Goal: Task Accomplishment & Management: Manage account settings

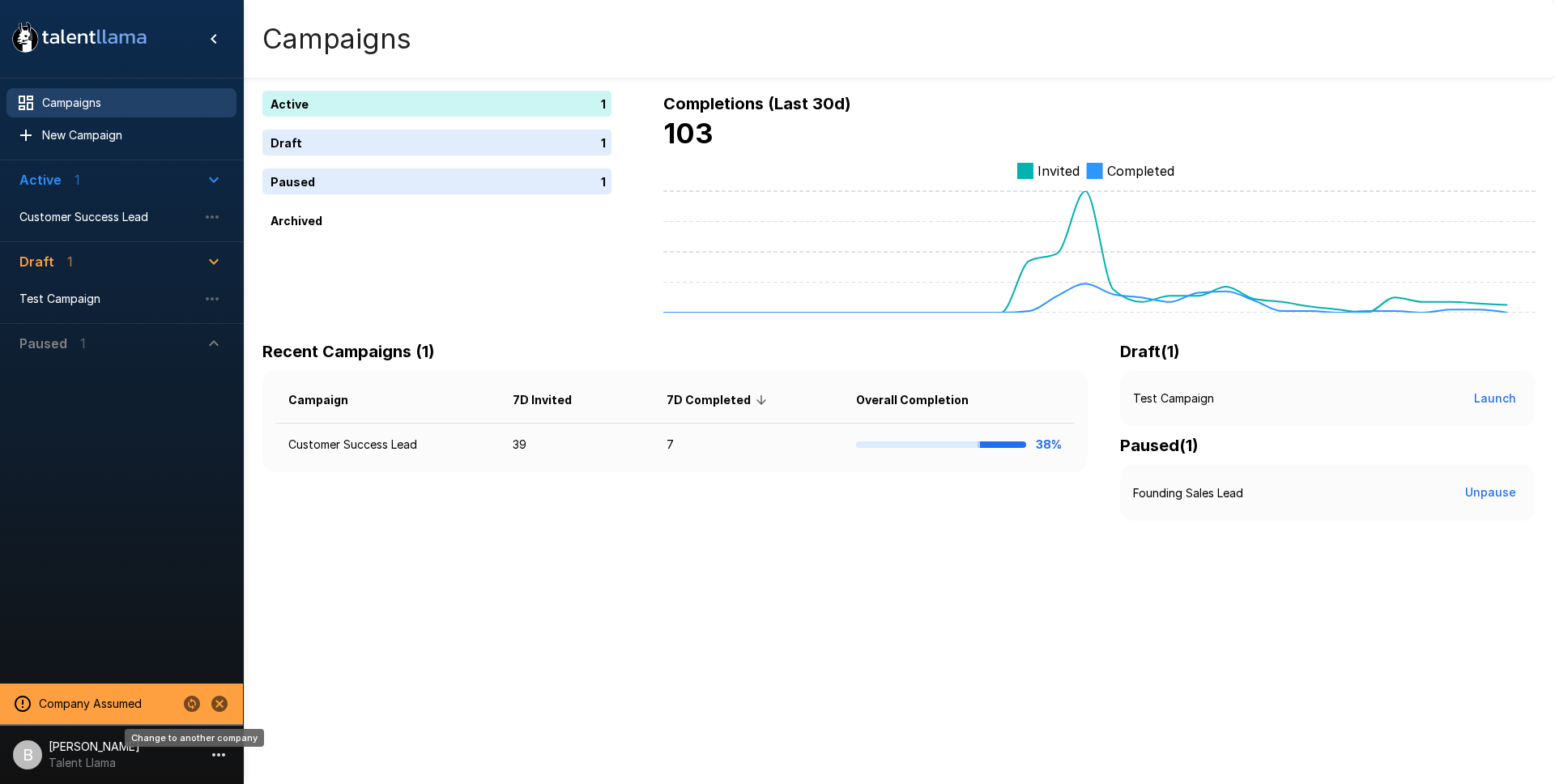
click at [186, 702] on icon "Change to another company" at bounding box center [192, 703] width 16 height 16
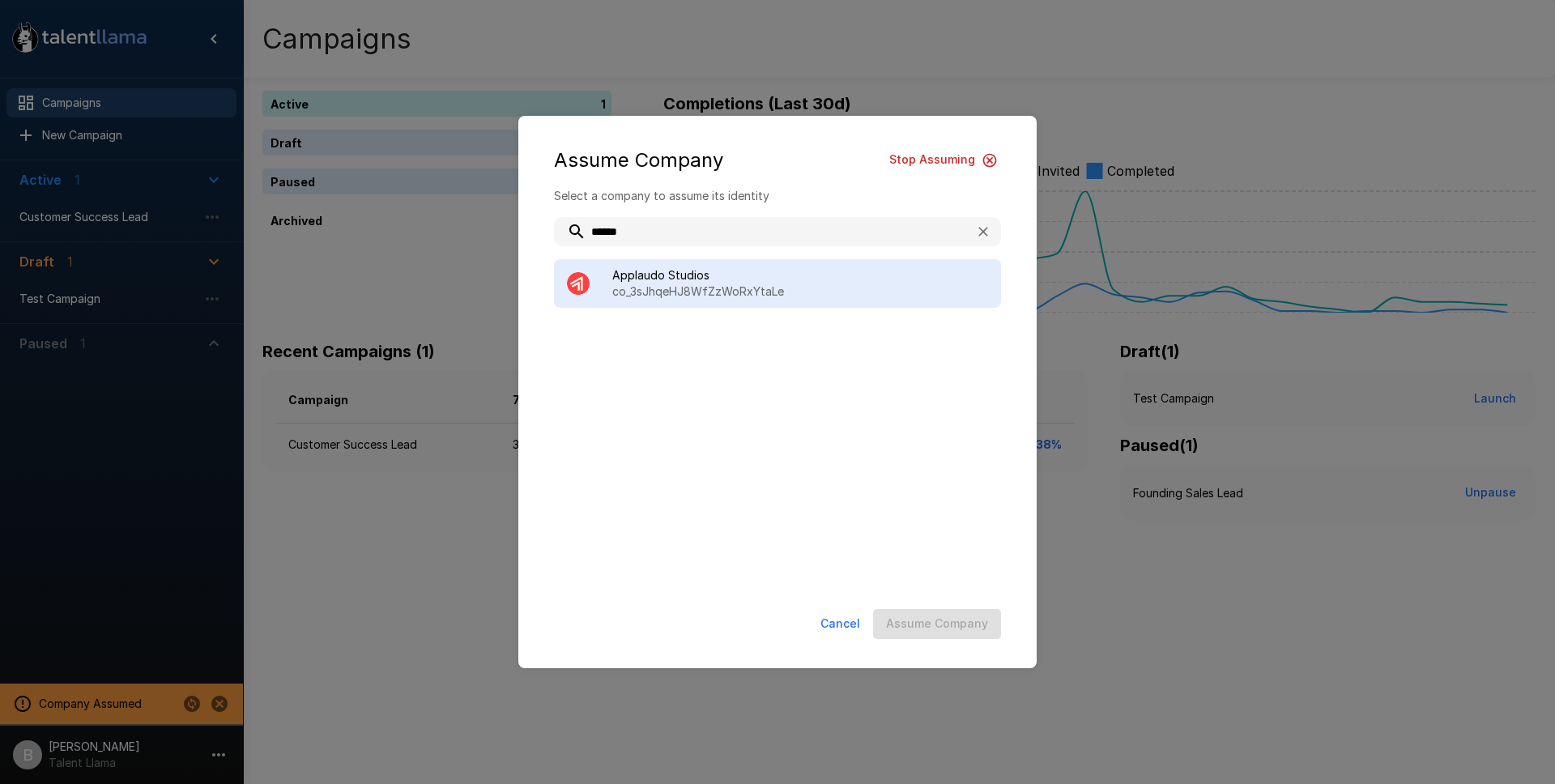
type input "******"
click at [690, 288] on p "co_3sJhqeHJ8WfZzWoRxYtaLe" at bounding box center [800, 291] width 376 height 16
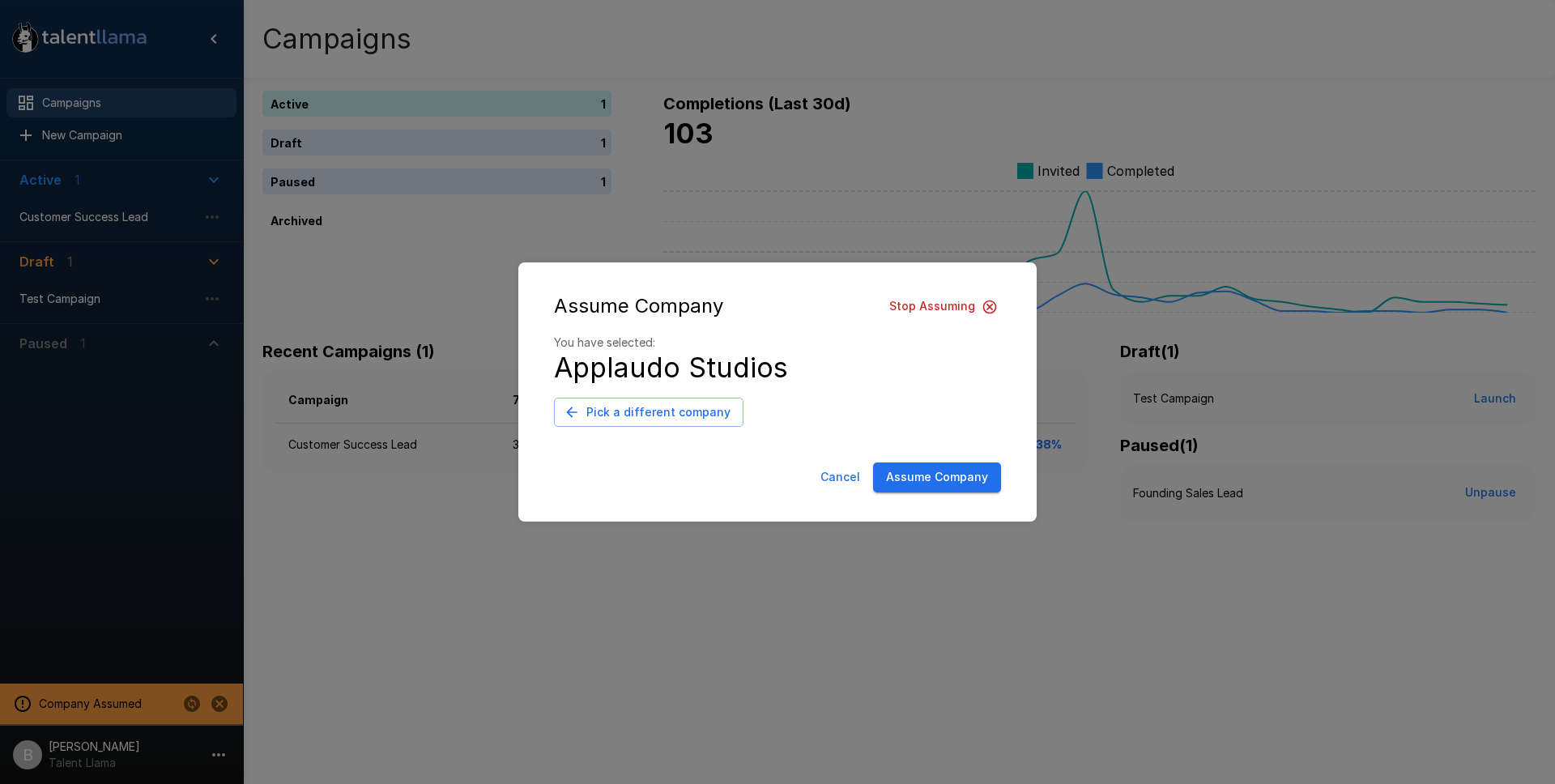
click at [945, 499] on div "Cancel Assume Company" at bounding box center [778, 480] width 486 height 49
click at [940, 486] on button "Assume Company" at bounding box center [937, 477] width 128 height 30
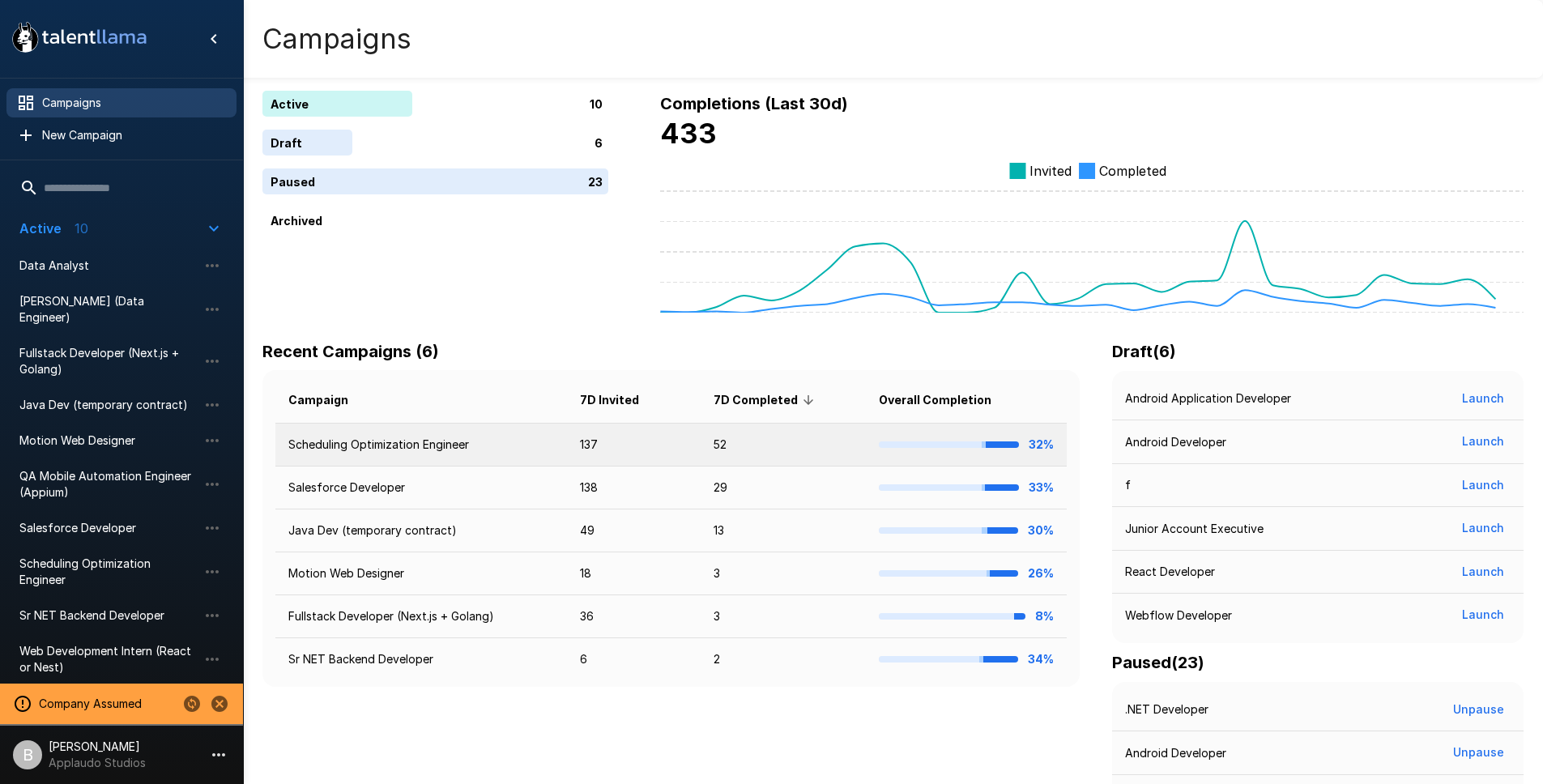
click at [433, 447] on td "Scheduling Optimization Engineer" at bounding box center [421, 444] width 292 height 43
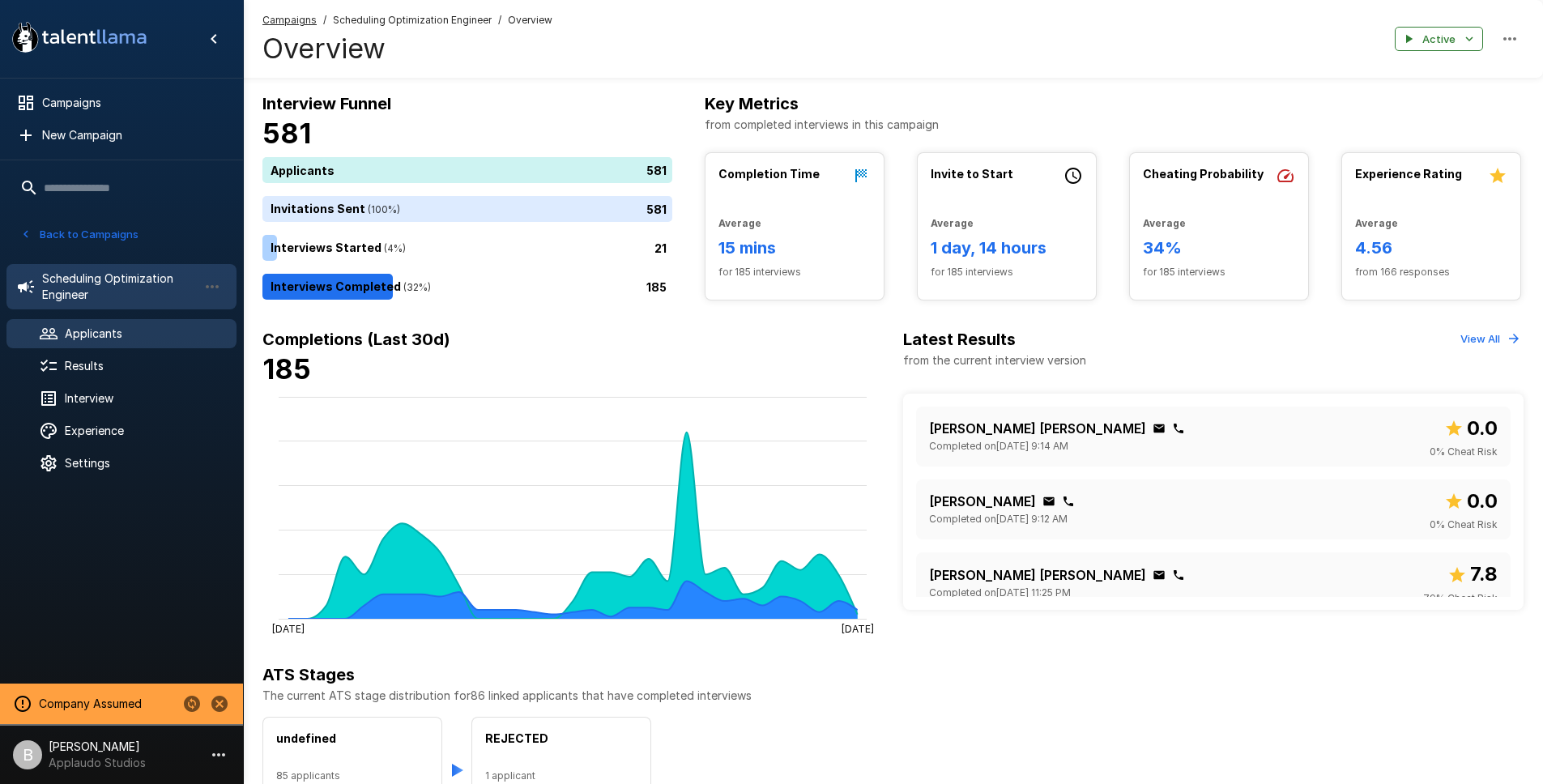
click at [97, 331] on span "Applicants" at bounding box center [143, 333] width 159 height 16
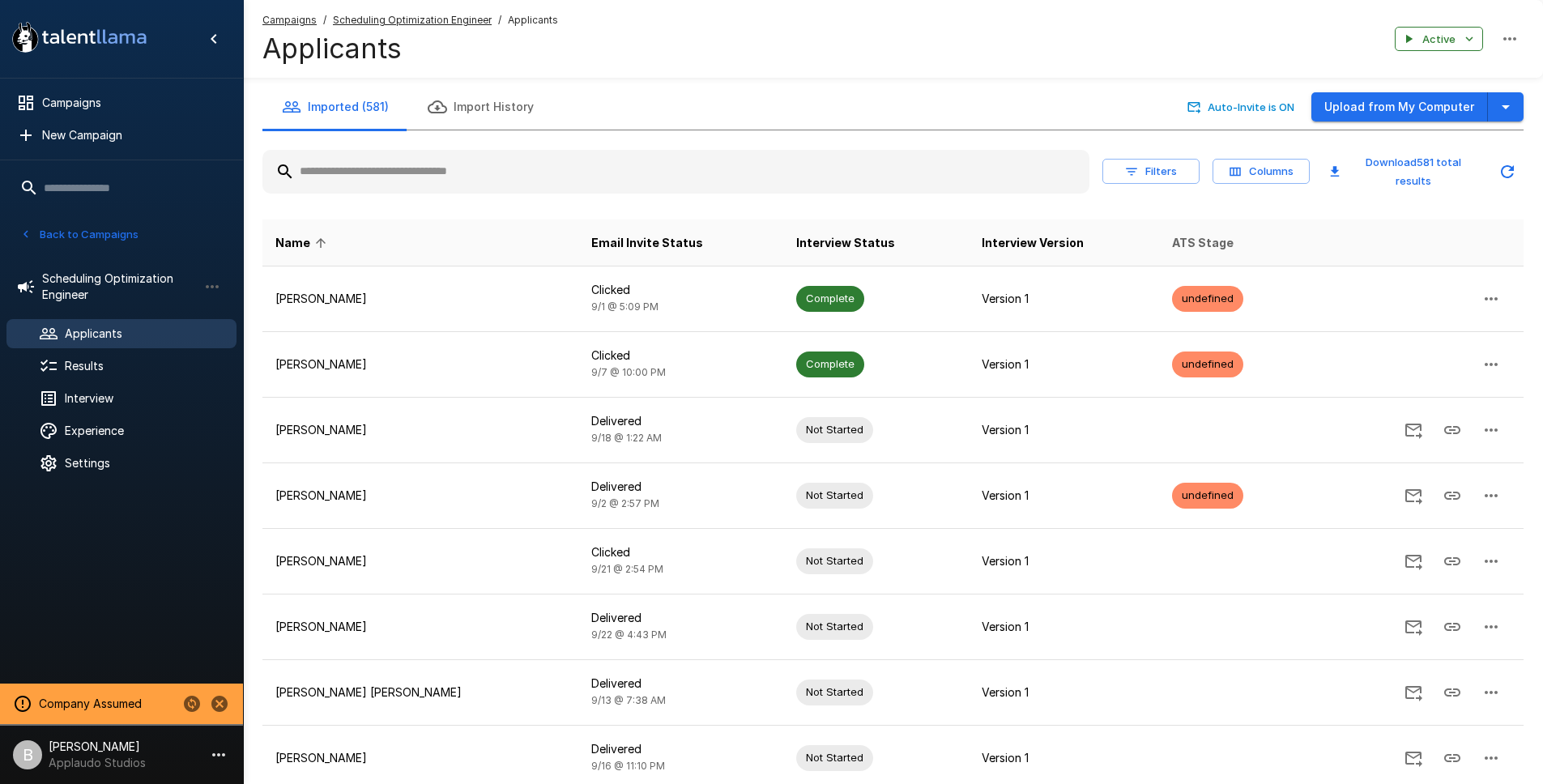
click at [1177, 240] on span "ATS Stage" at bounding box center [1203, 243] width 62 height 19
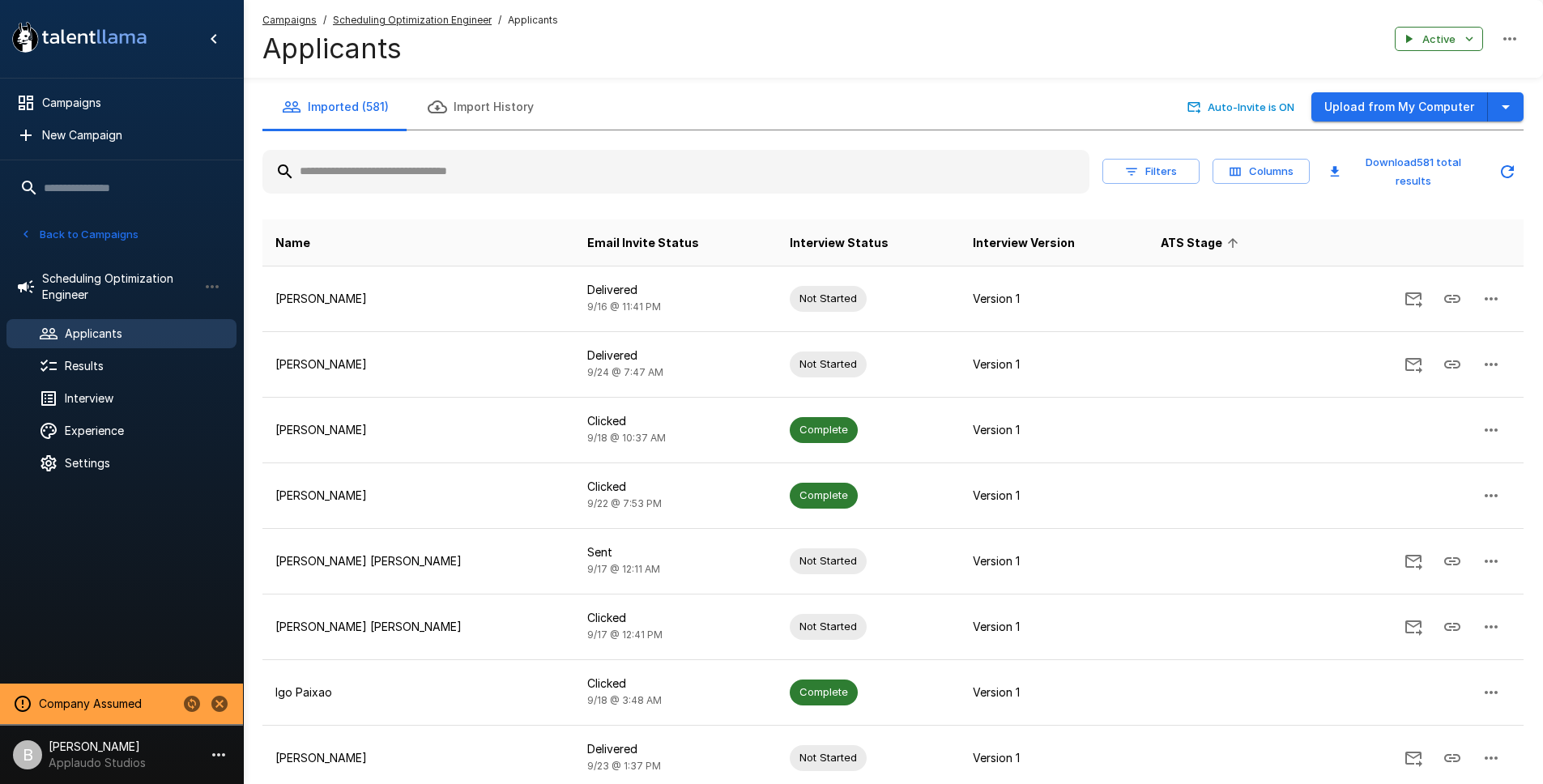
click at [1192, 233] on span "ATS Stage" at bounding box center [1202, 243] width 83 height 19
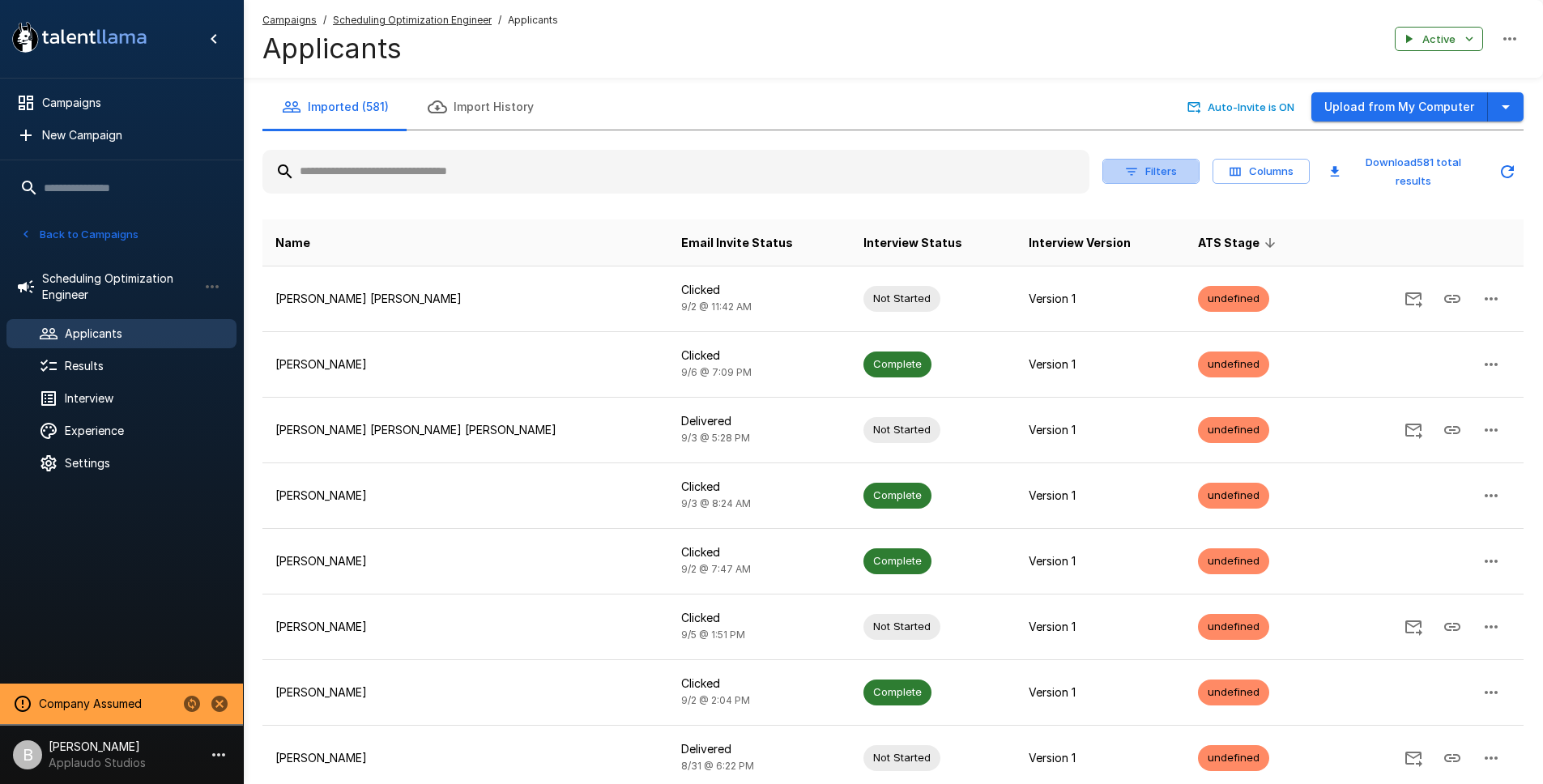
click at [1145, 174] on button "Filters" at bounding box center [1151, 171] width 97 height 25
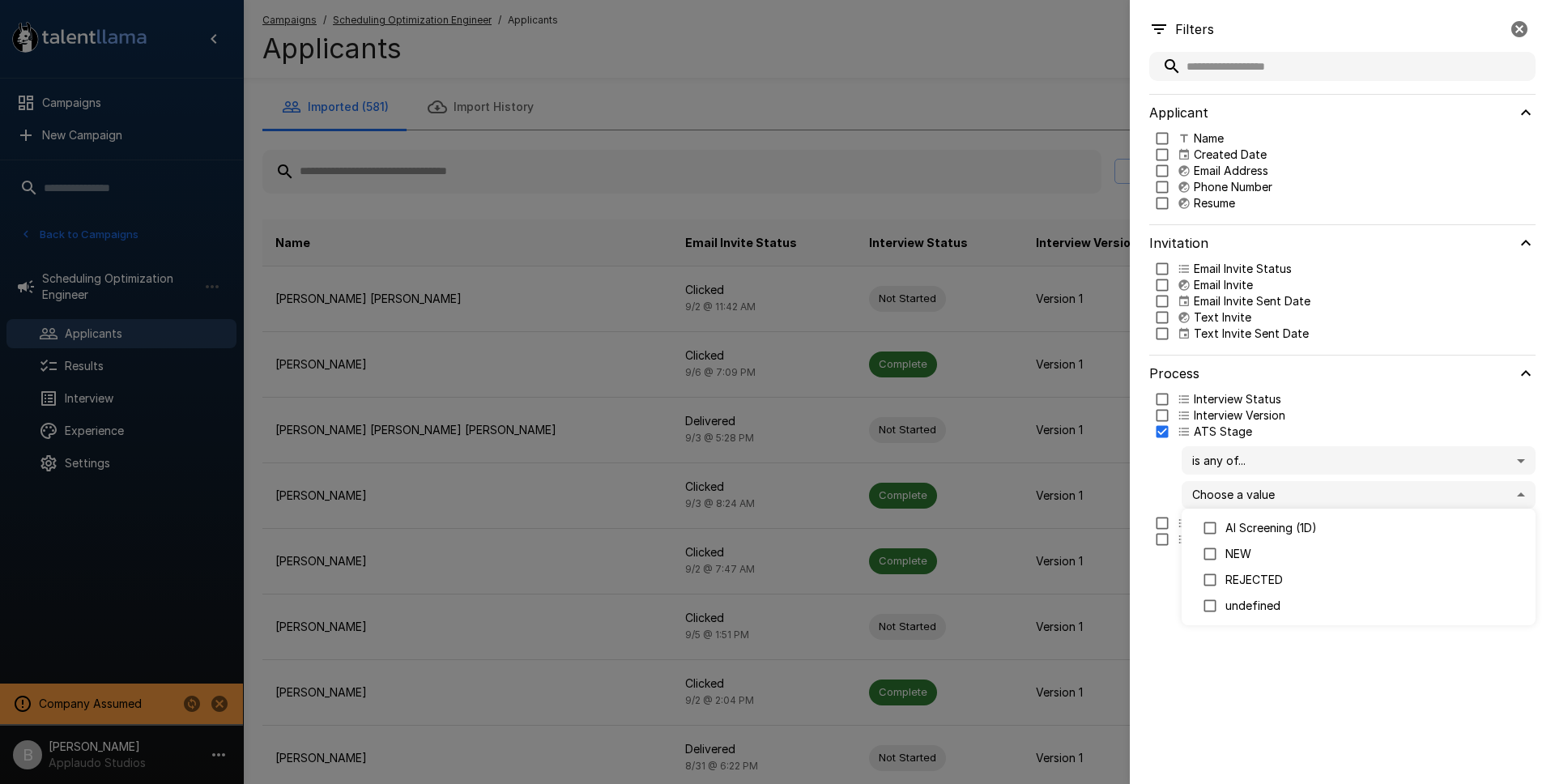
click at [1269, 484] on body ".st0{fill:#FFFFFF;} .st1{fill:#76a4ed;} Campaigns New Campaign Active 10 Data A…" at bounding box center [783, 392] width 1567 height 784
type input "***"
click at [77, 291] on div at bounding box center [778, 392] width 1555 height 784
click at [77, 292] on div at bounding box center [778, 392] width 1555 height 784
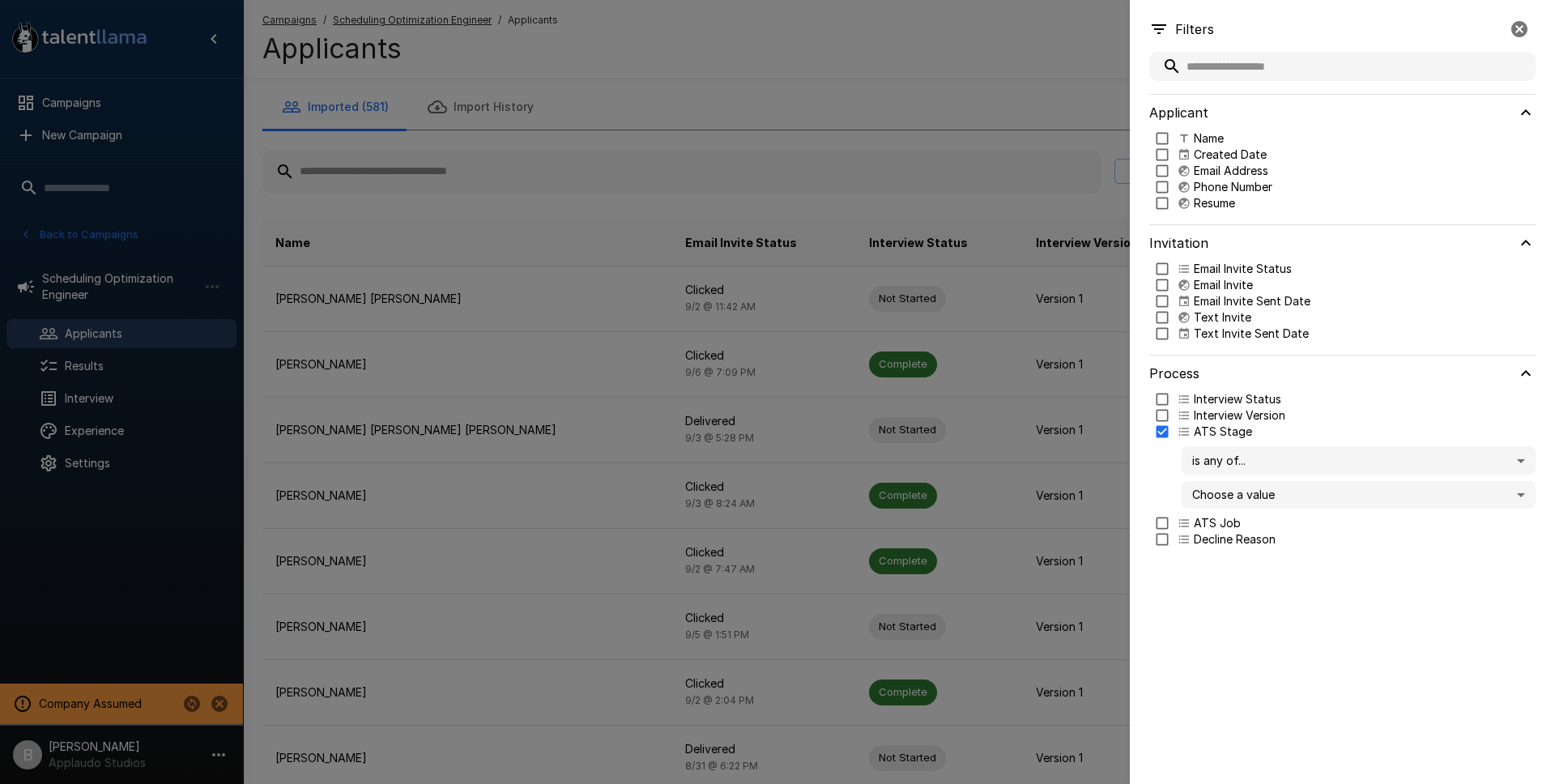
click at [77, 289] on div at bounding box center [778, 392] width 1555 height 784
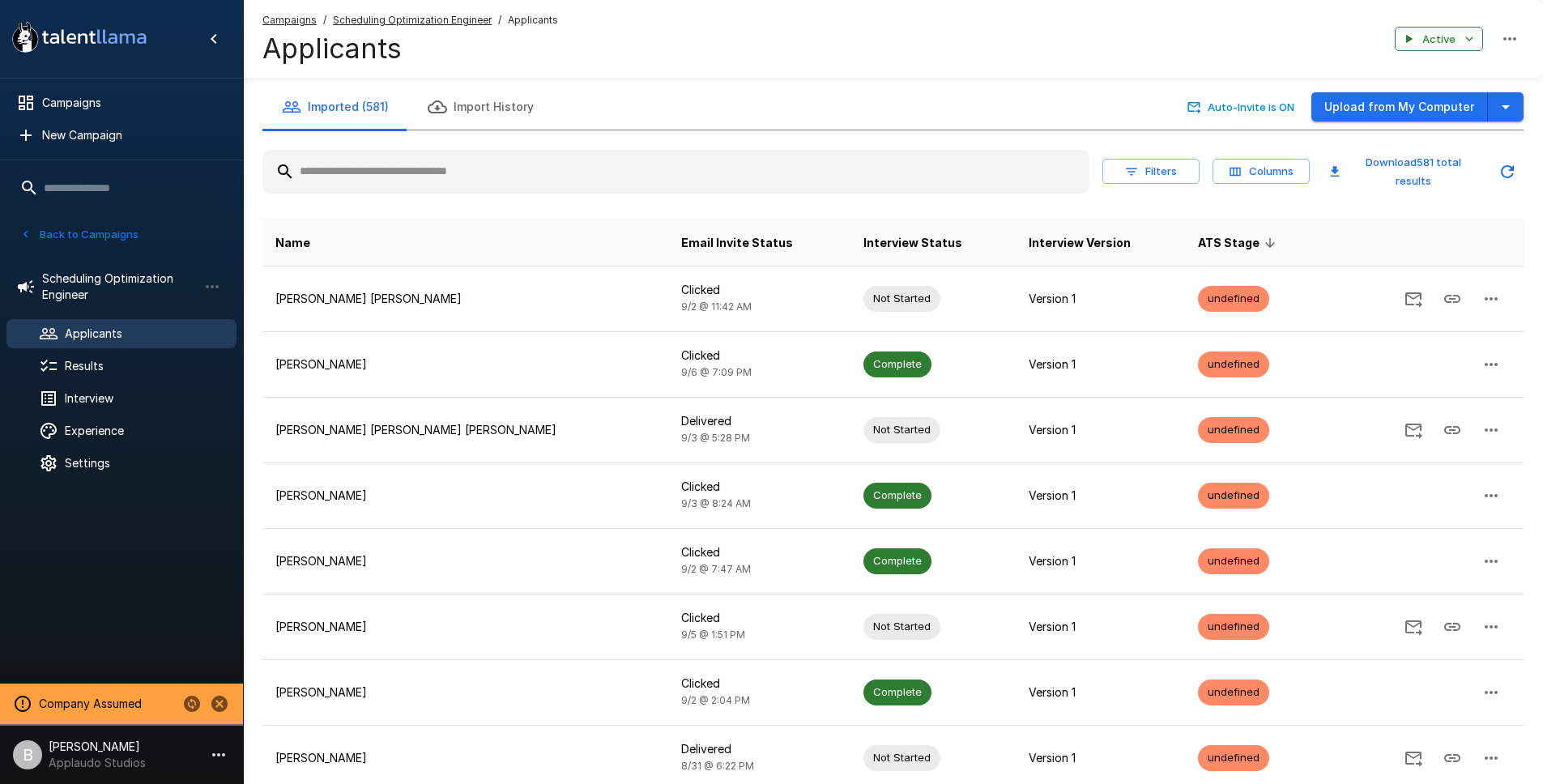
click at [109, 327] on span "Applicants" at bounding box center [143, 333] width 159 height 16
click at [682, 235] on span "Email Invite Status" at bounding box center [738, 243] width 112 height 19
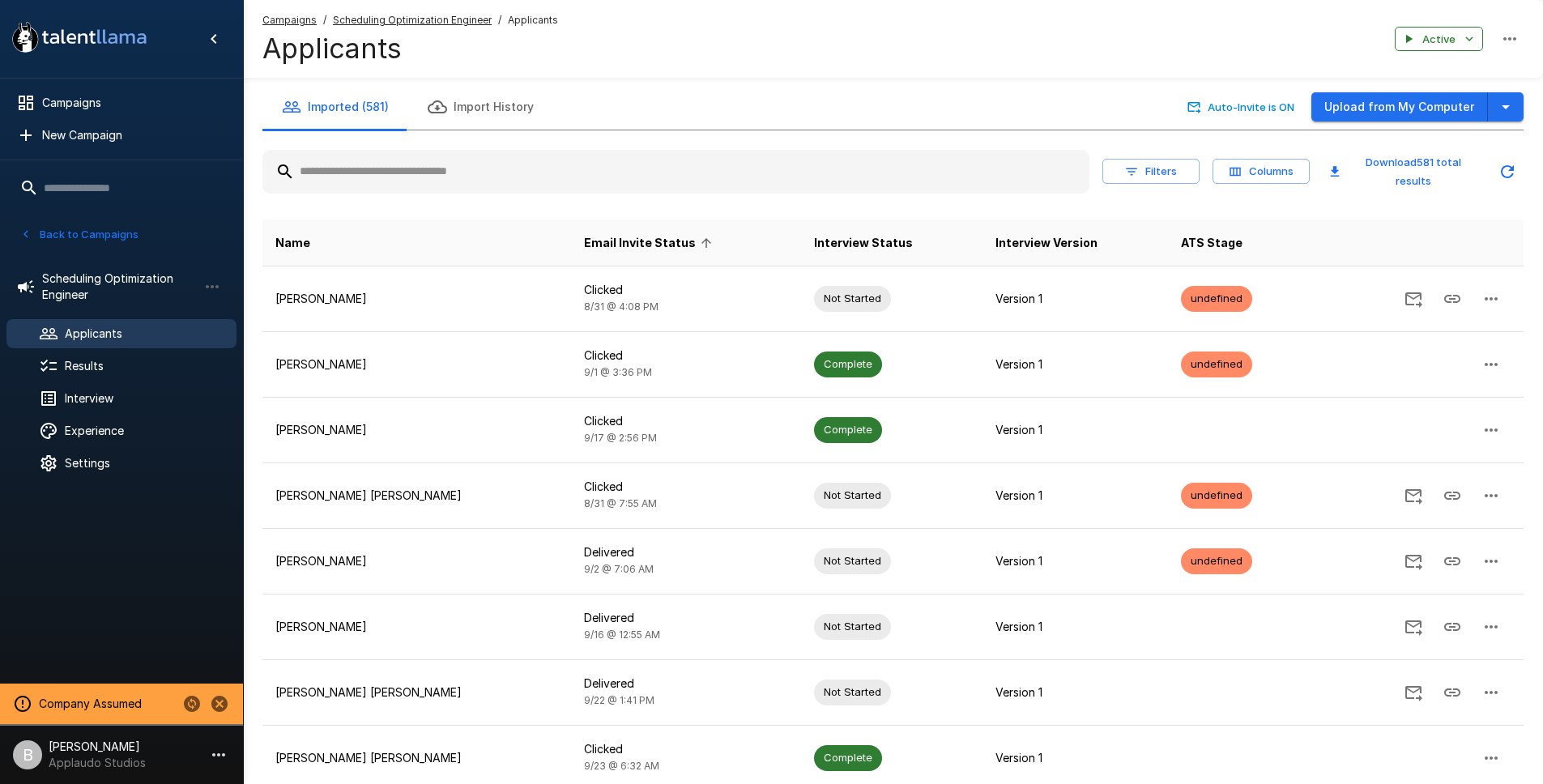
click at [659, 236] on span "Email Invite Status" at bounding box center [650, 243] width 133 height 19
click at [38, 230] on button "Back to Campaigns" at bounding box center [79, 234] width 126 height 25
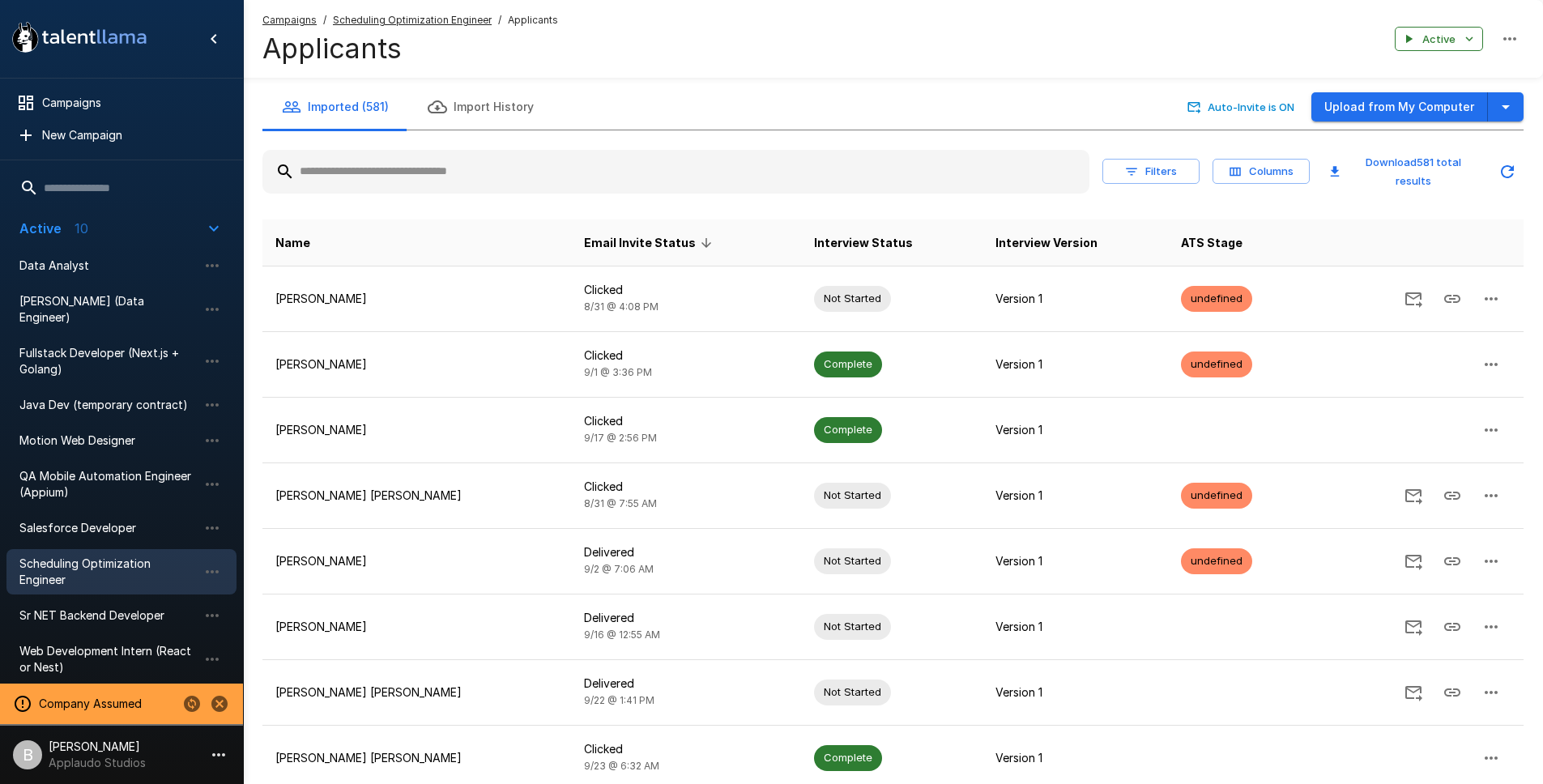
click at [94, 85] on ul "Campaigns New Campaign" at bounding box center [122, 119] width 243 height 81
click at [82, 107] on span "Campaigns" at bounding box center [132, 103] width 181 height 16
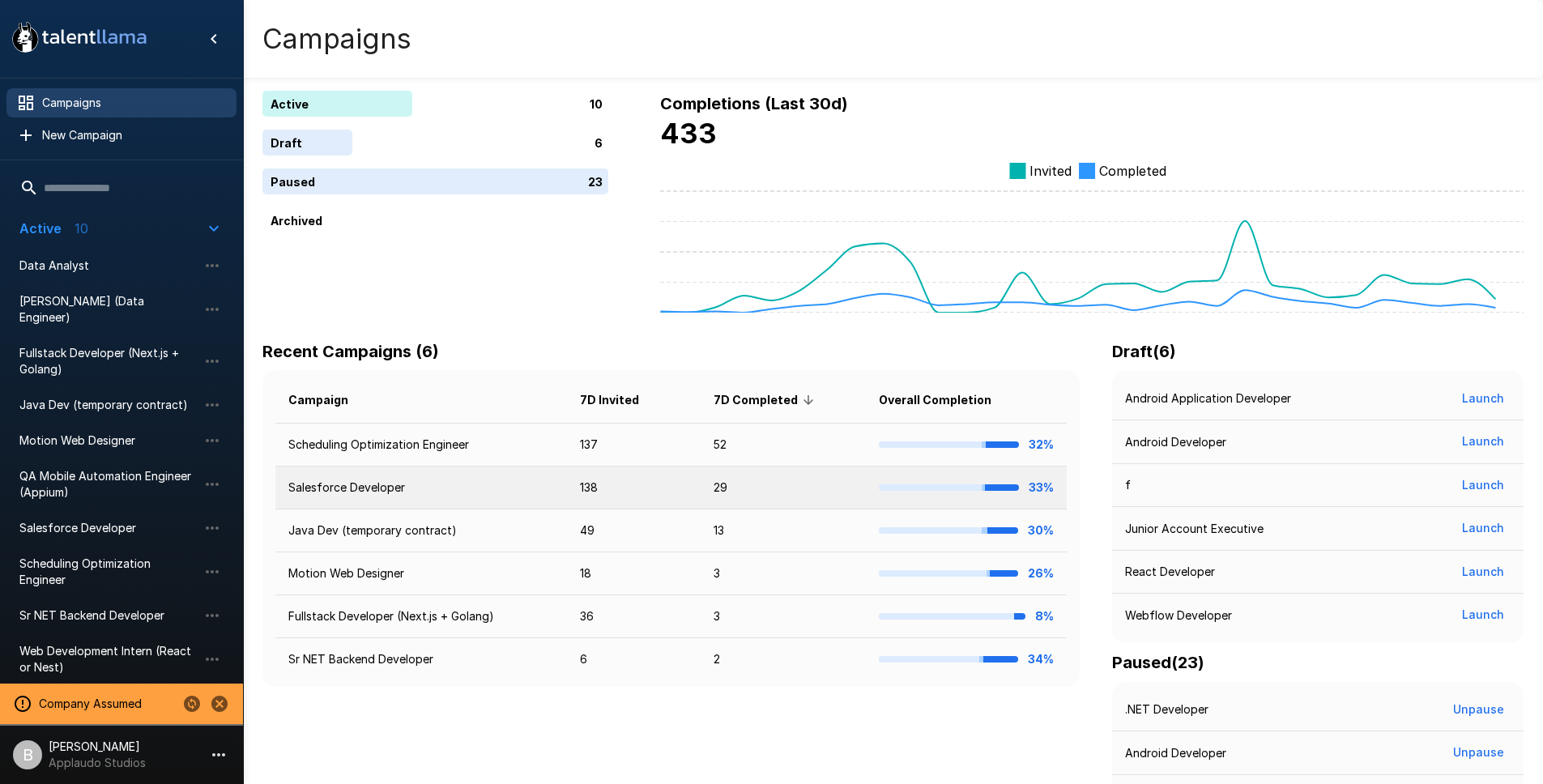
click at [439, 496] on td "Salesforce Developer" at bounding box center [421, 487] width 292 height 43
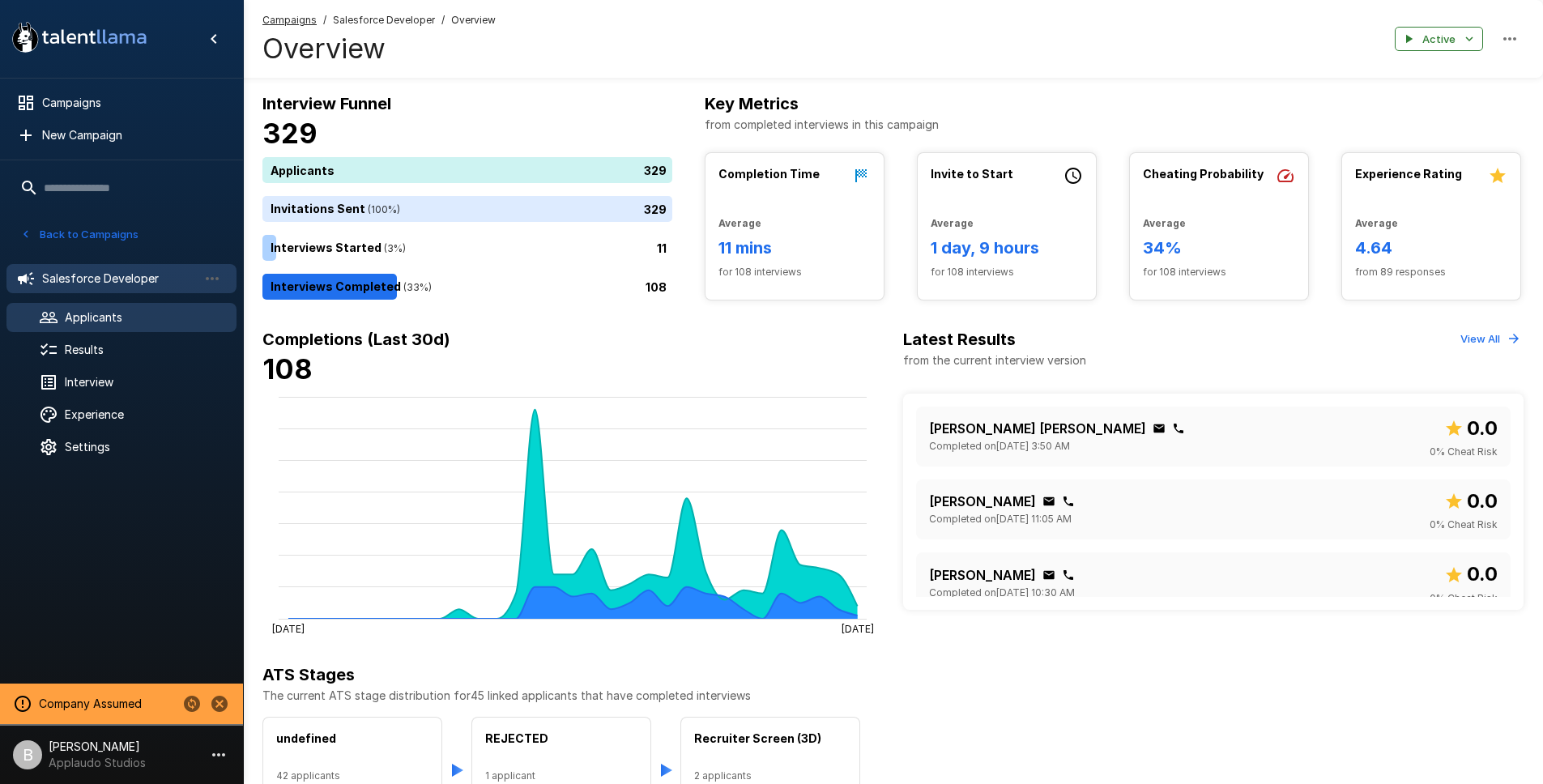
click at [106, 311] on span "Applicants" at bounding box center [143, 317] width 159 height 16
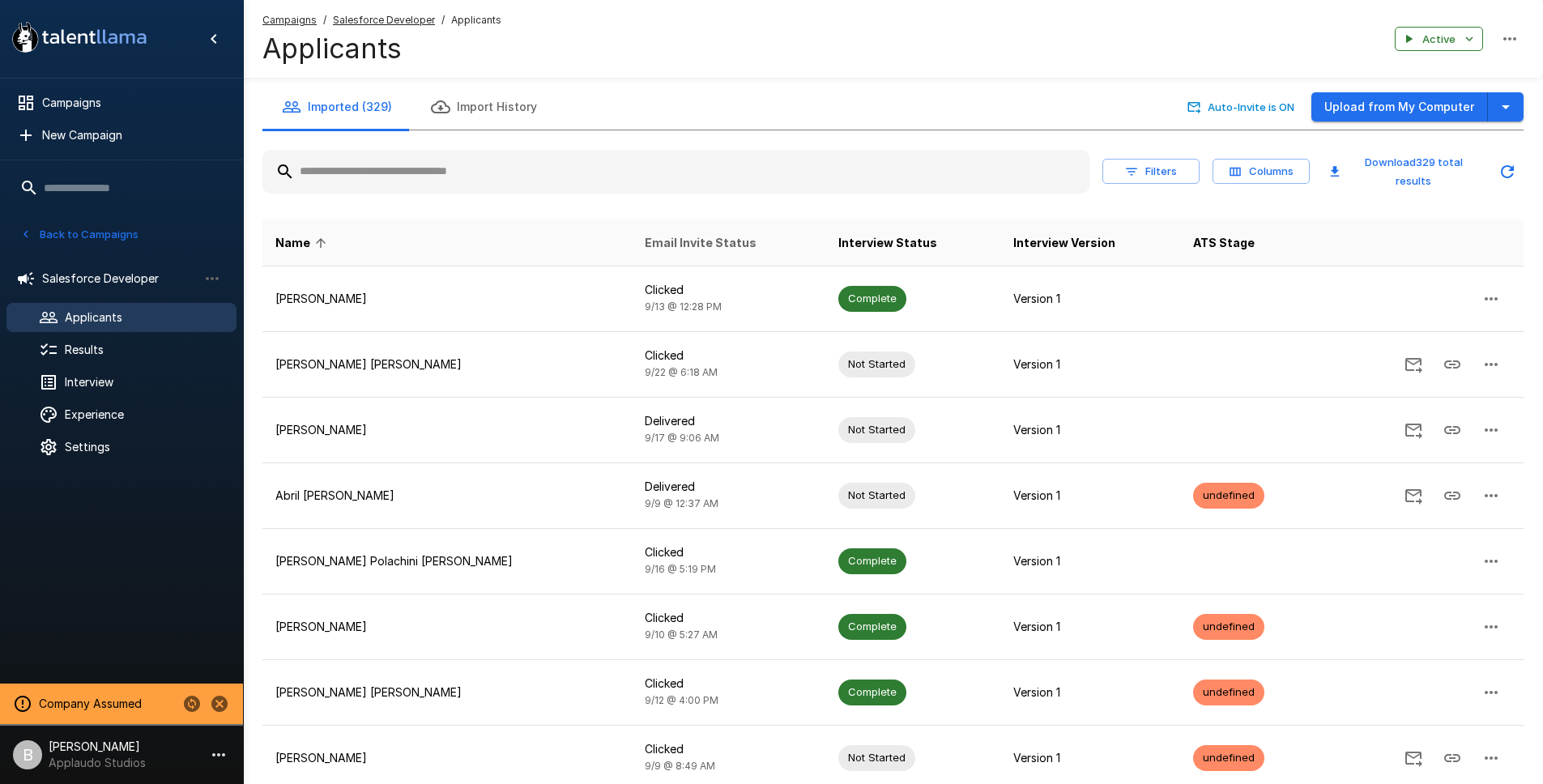
click at [645, 243] on span "Email Invite Status" at bounding box center [701, 243] width 112 height 19
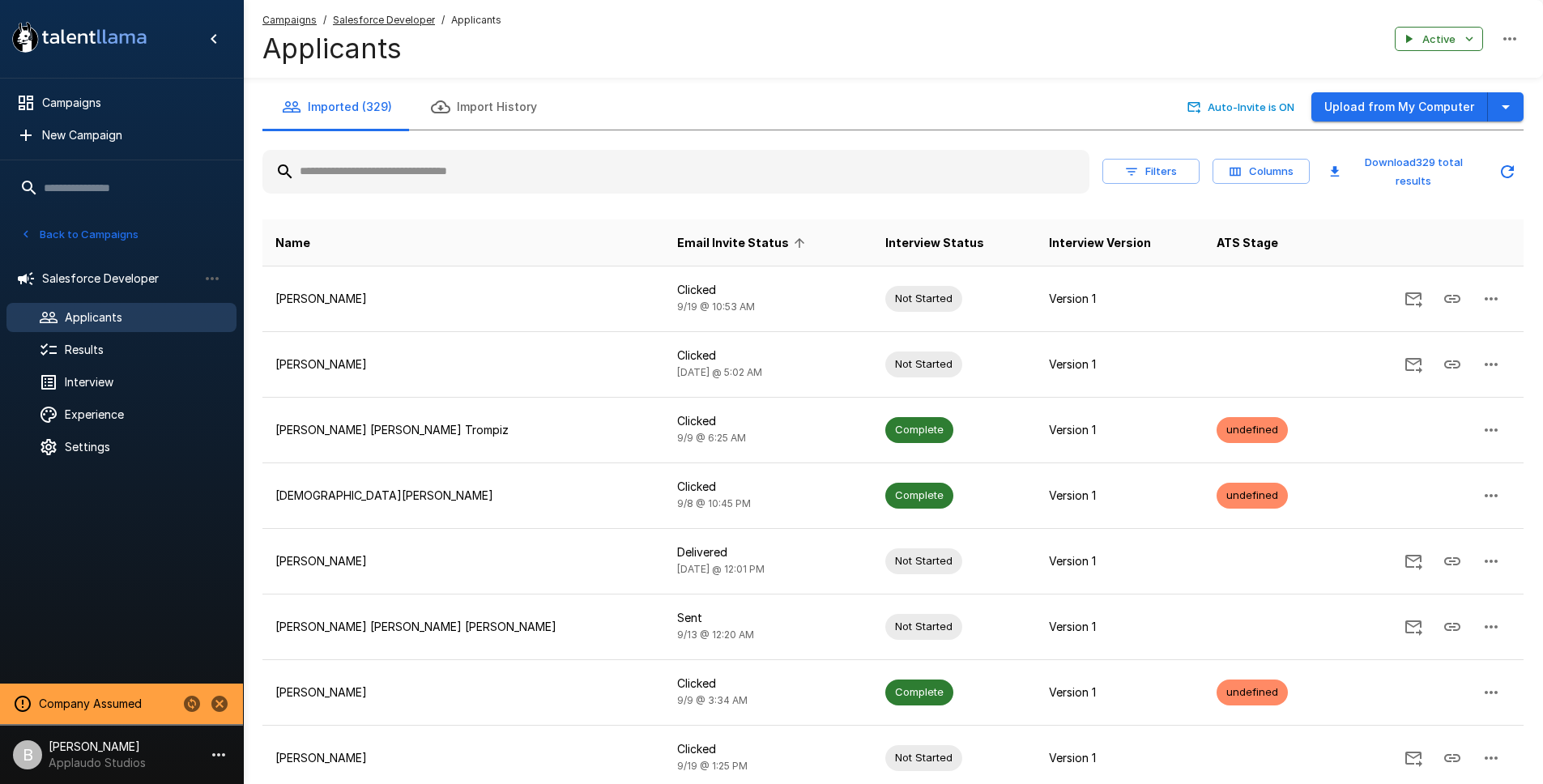
click at [677, 240] on span "Email Invite Status" at bounding box center [743, 243] width 133 height 19
click at [677, 236] on span "Email Invite Status" at bounding box center [743, 243] width 133 height 19
click at [677, 235] on span "Email Invite Status" at bounding box center [743, 243] width 133 height 19
click at [29, 227] on icon "button" at bounding box center [26, 233] width 14 height 14
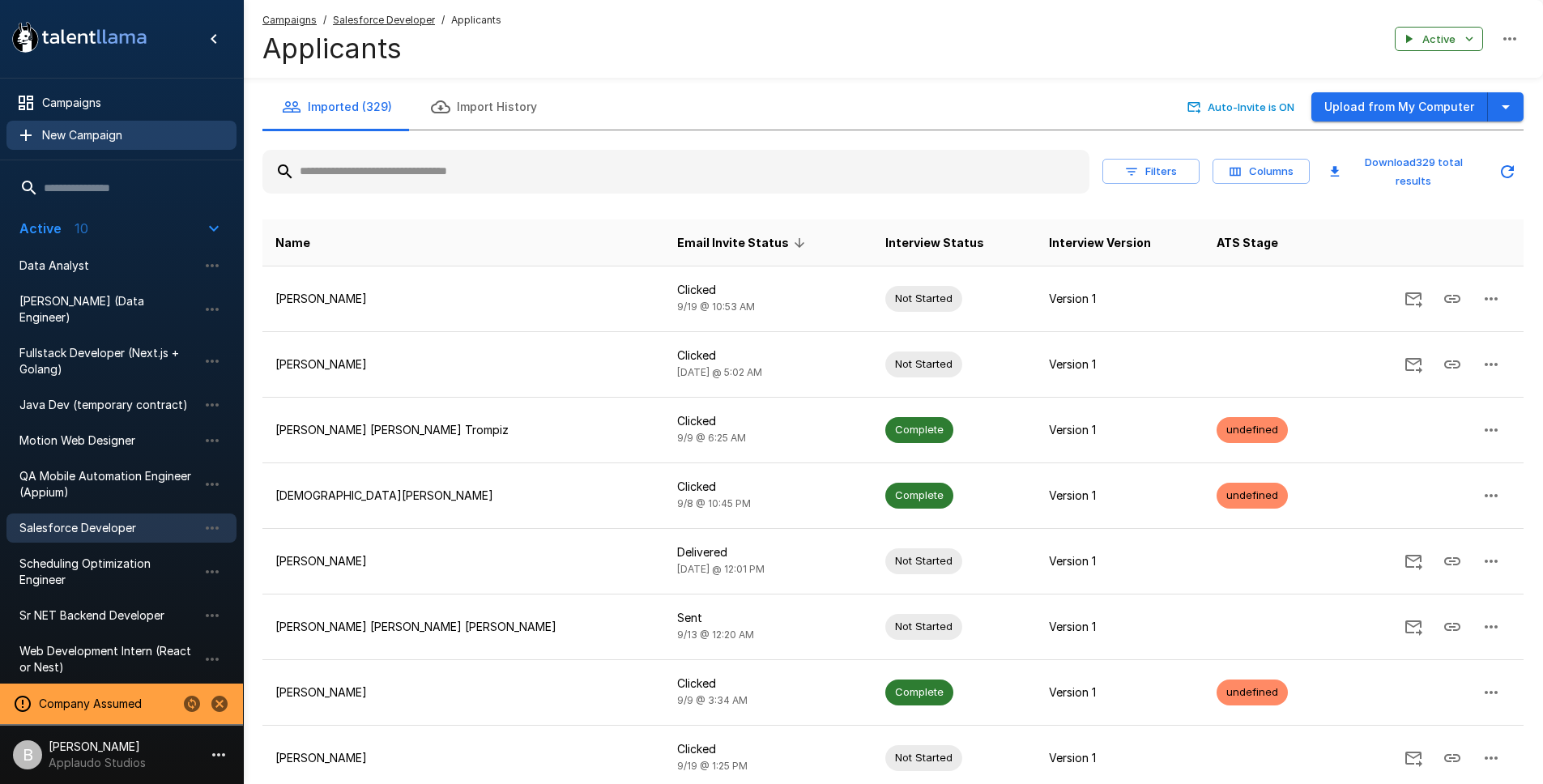
click at [98, 131] on span "New Campaign" at bounding box center [132, 135] width 181 height 16
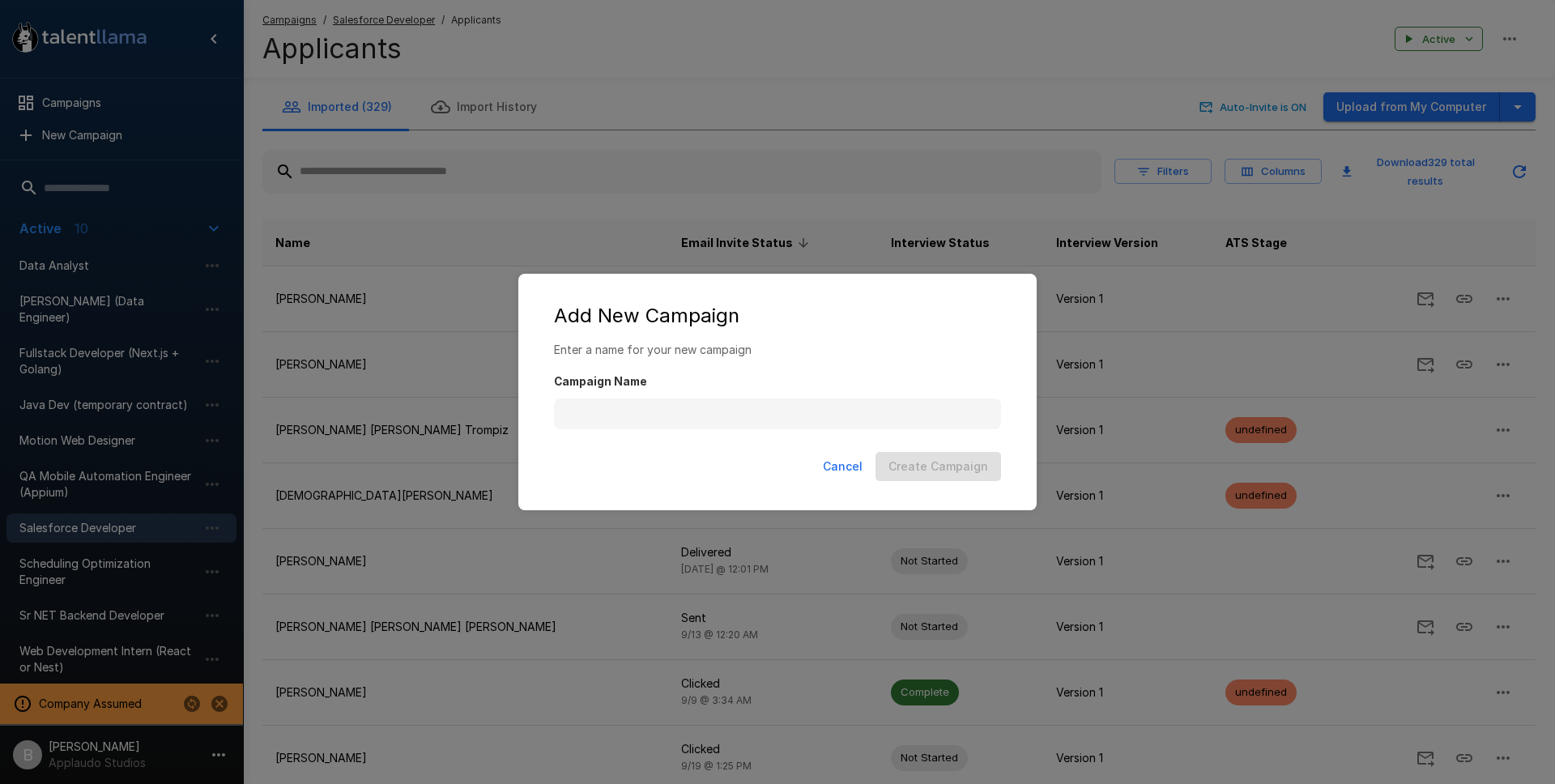
click at [844, 467] on button "Cancel" at bounding box center [842, 467] width 52 height 30
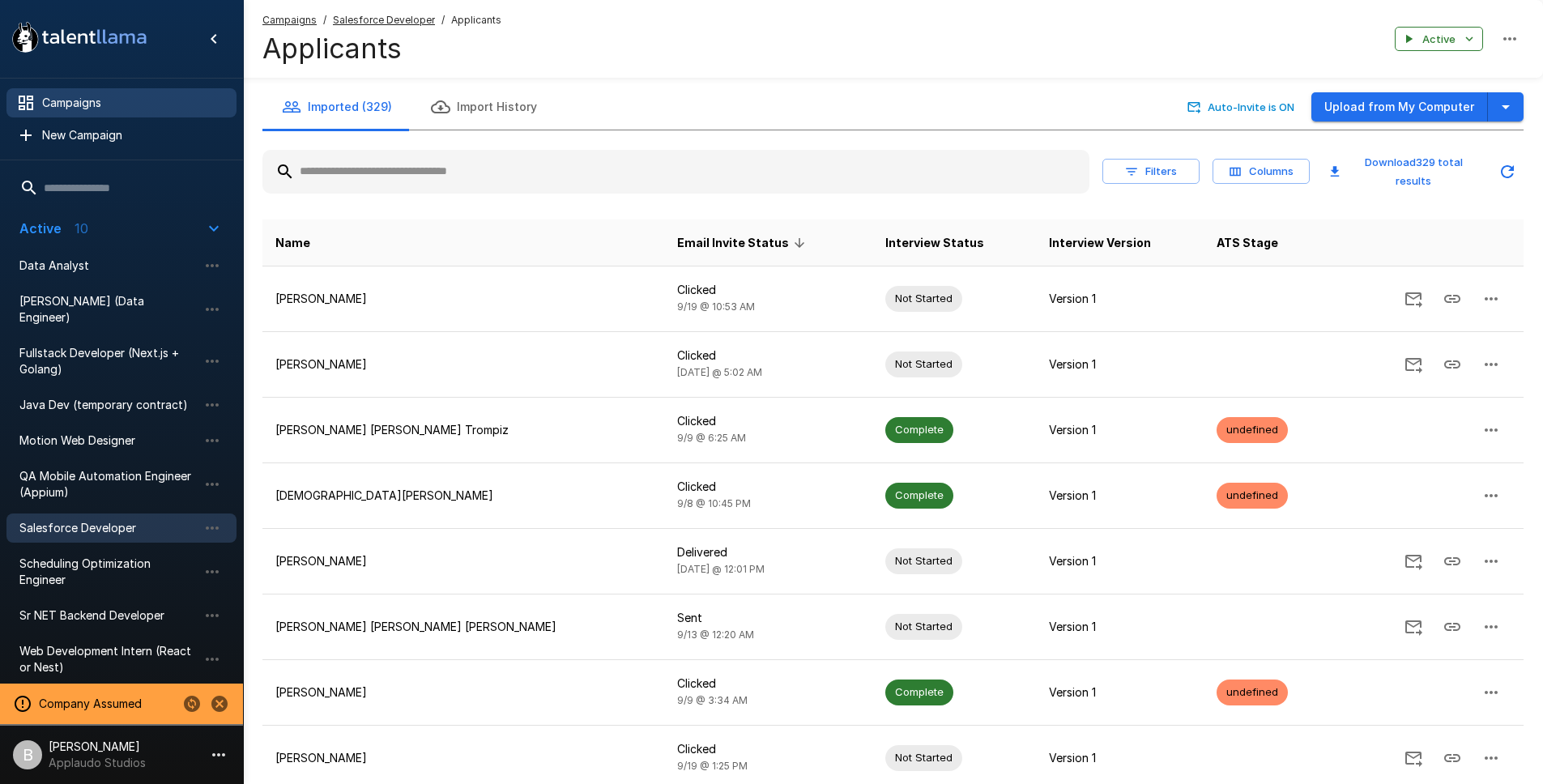
click at [87, 98] on span "Campaigns" at bounding box center [132, 103] width 181 height 16
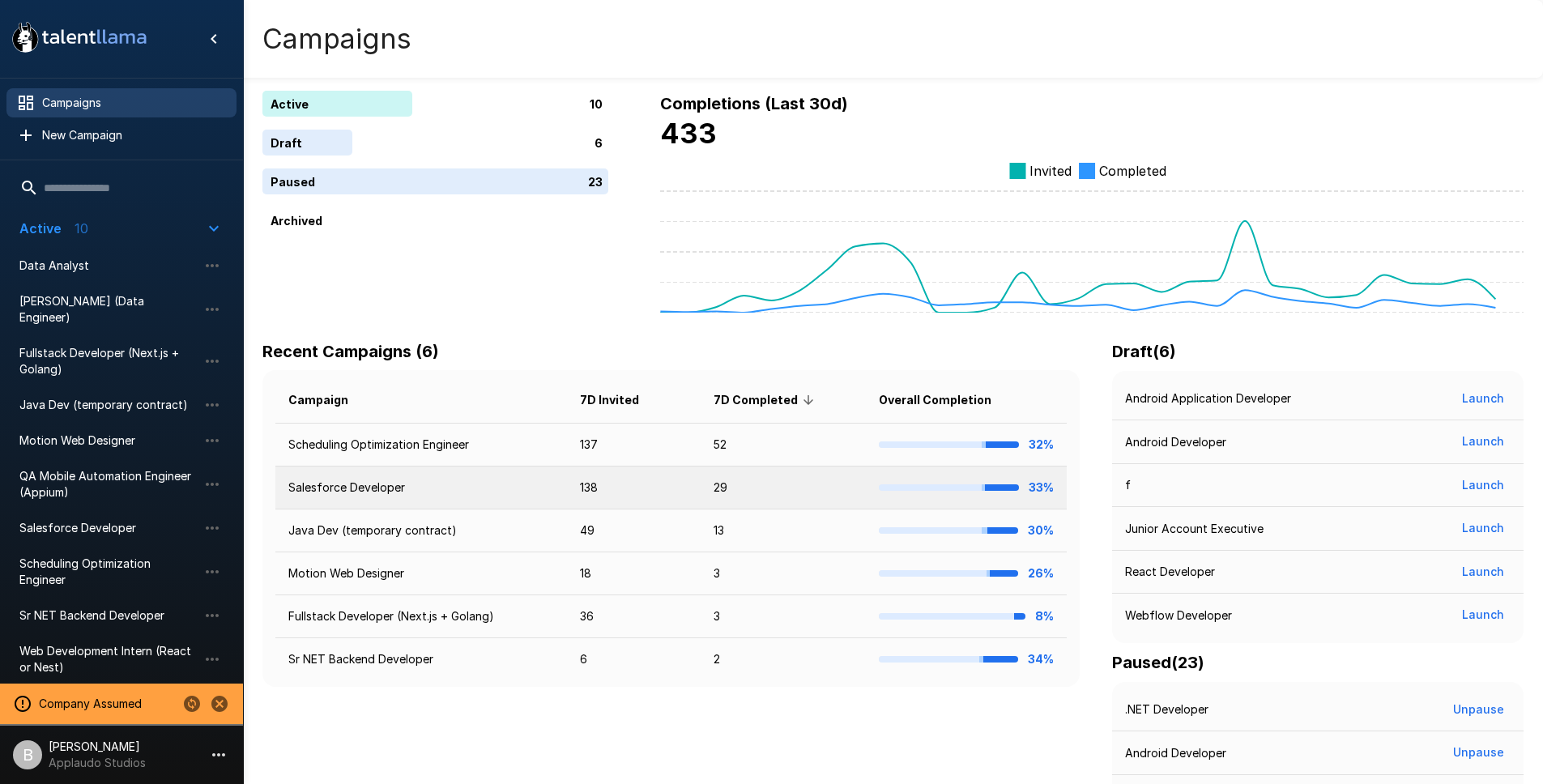
click at [412, 490] on td "Salesforce Developer" at bounding box center [421, 487] width 292 height 43
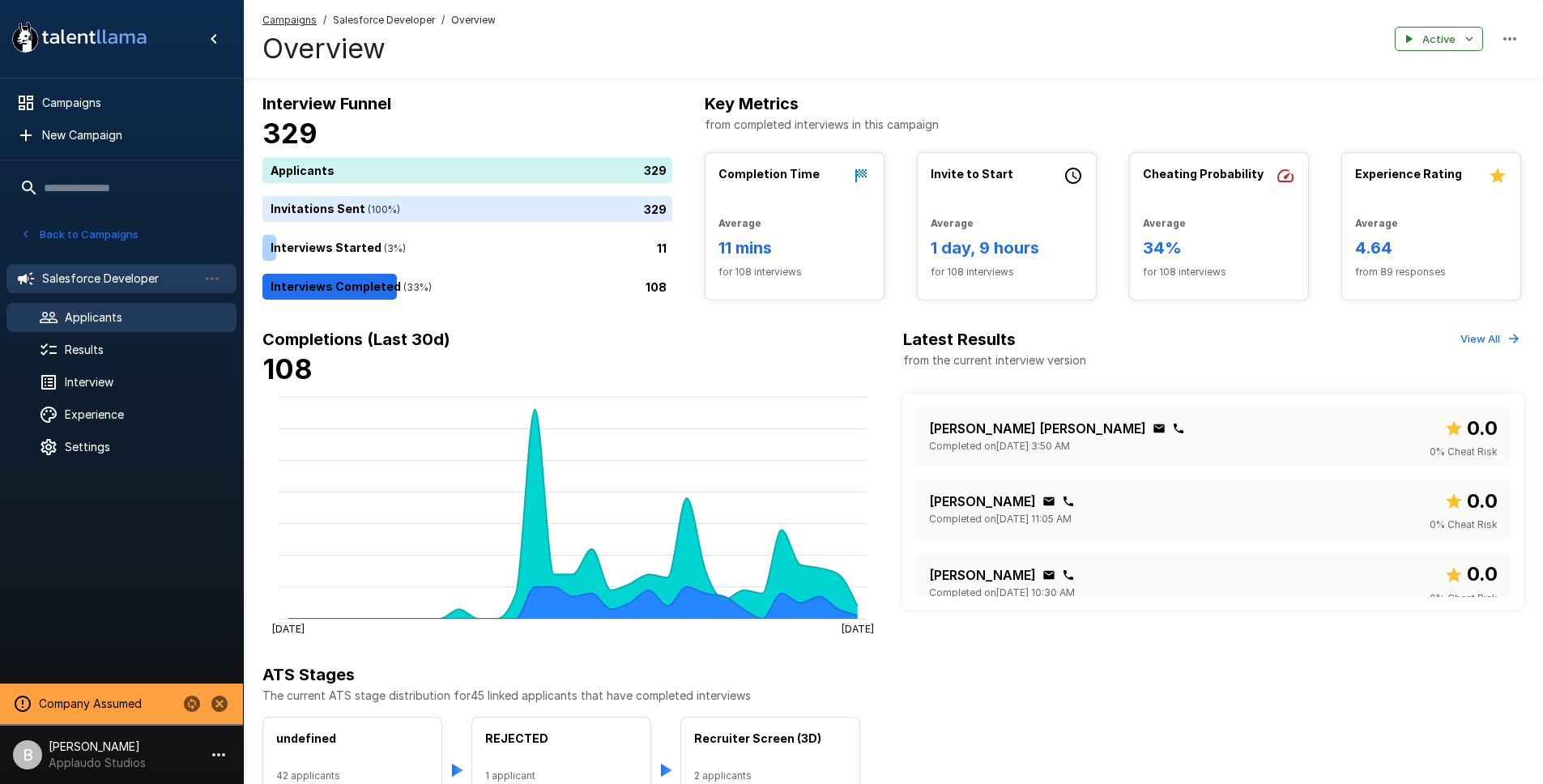
click at [138, 311] on span "Applicants" at bounding box center [143, 317] width 159 height 16
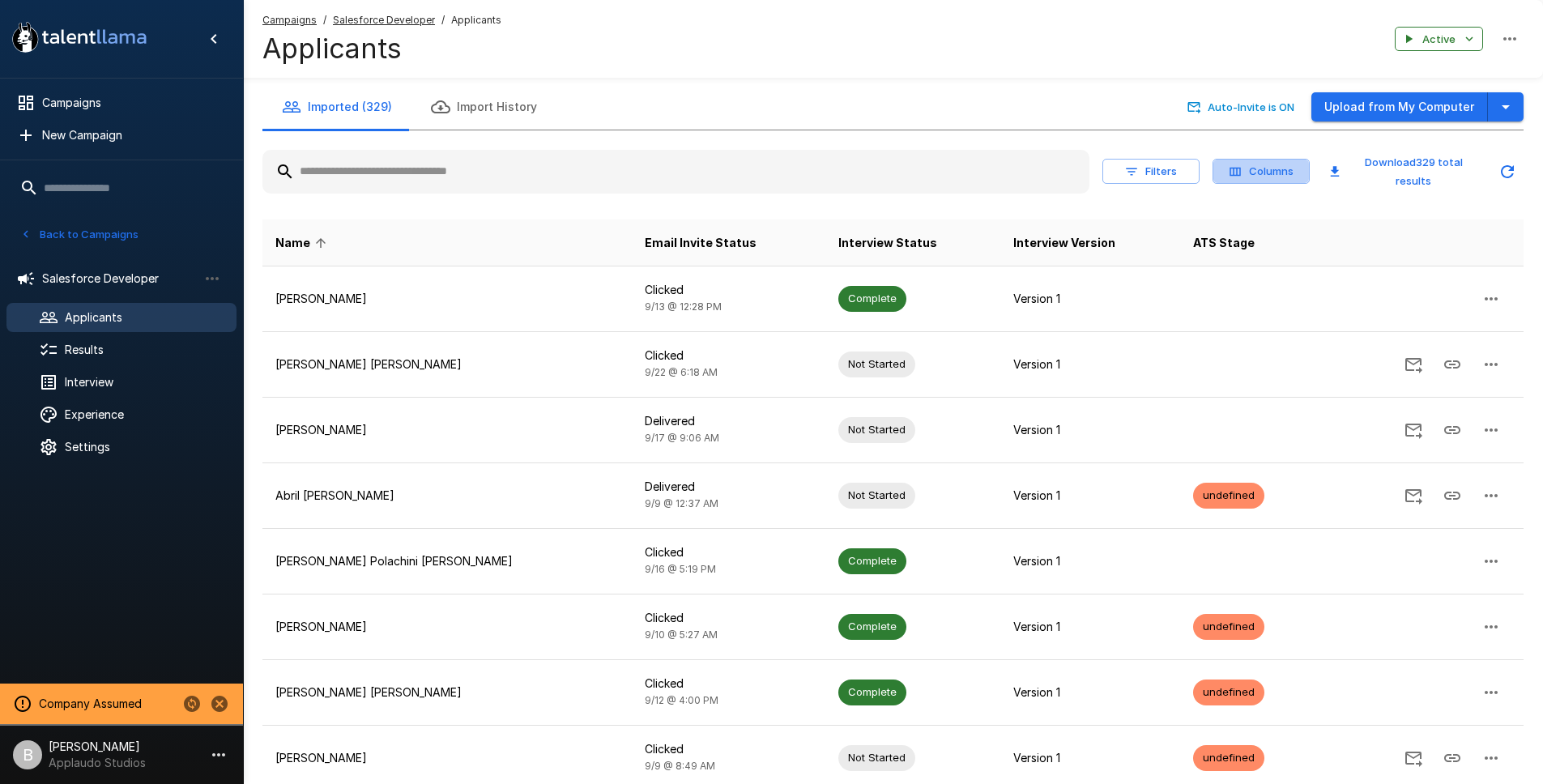
click at [1267, 171] on button "Columns" at bounding box center [1261, 171] width 97 height 25
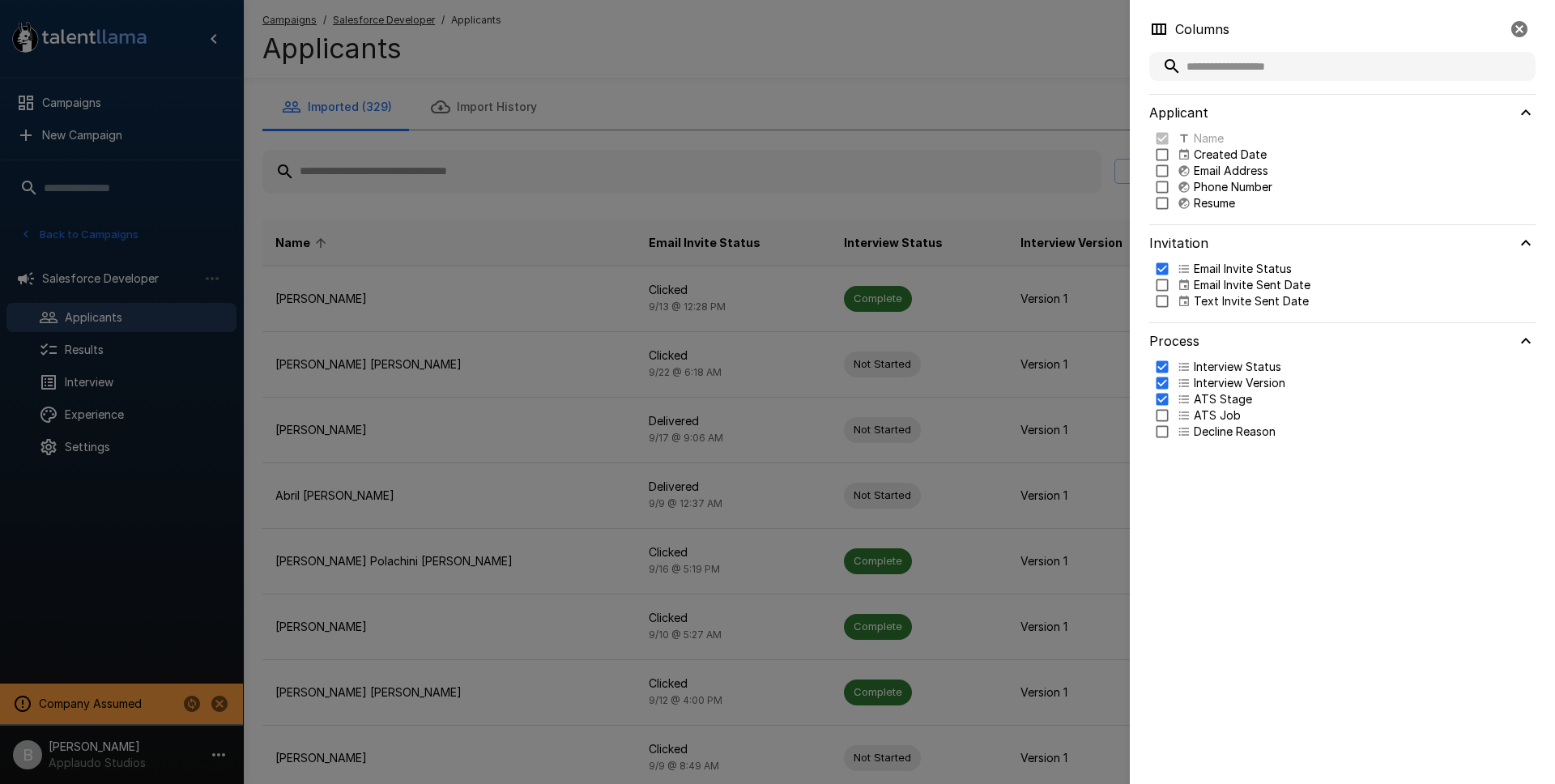
click at [1231, 152] on p "Created Date" at bounding box center [1230, 154] width 73 height 16
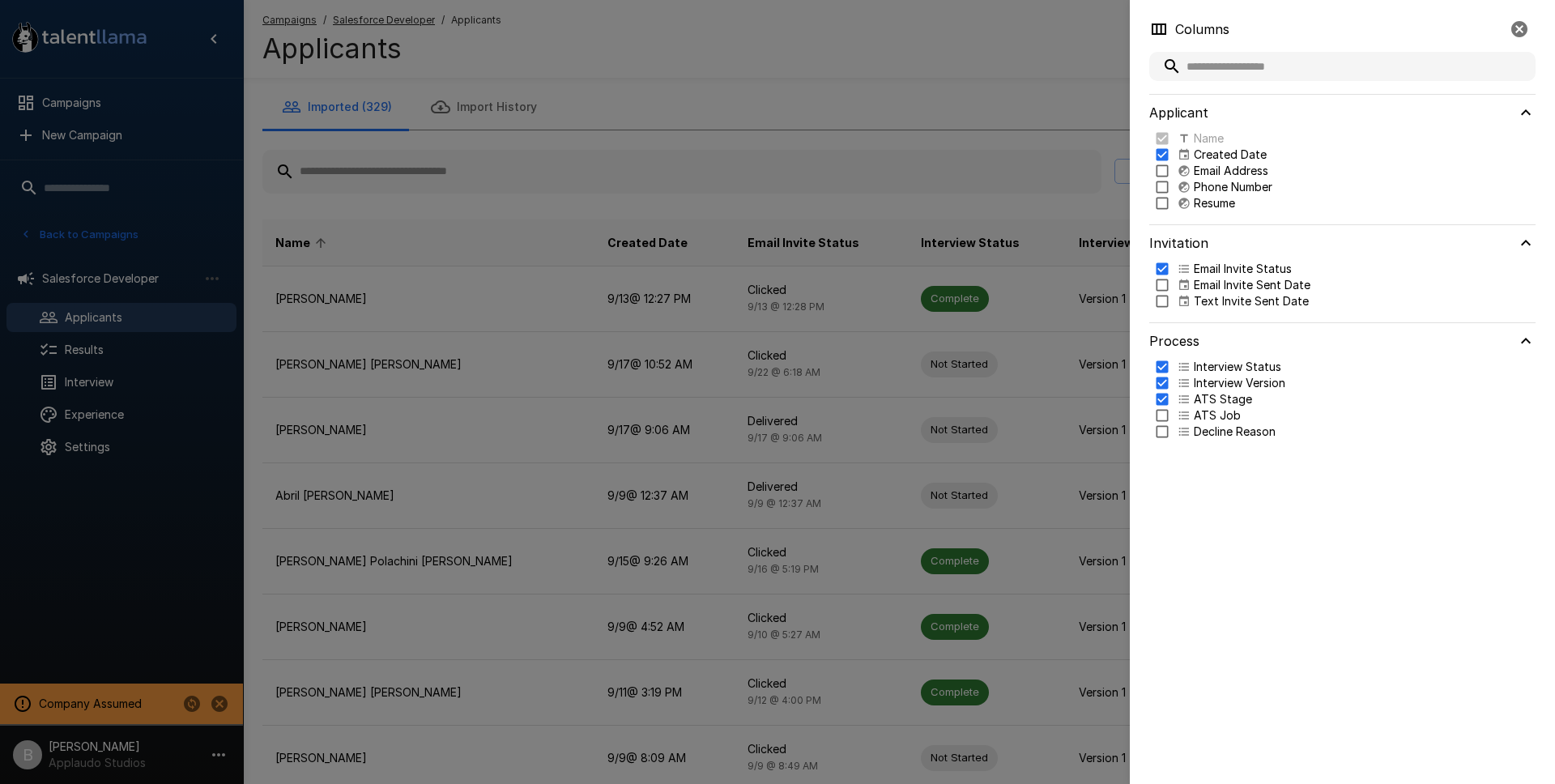
click at [858, 103] on div at bounding box center [778, 392] width 1555 height 784
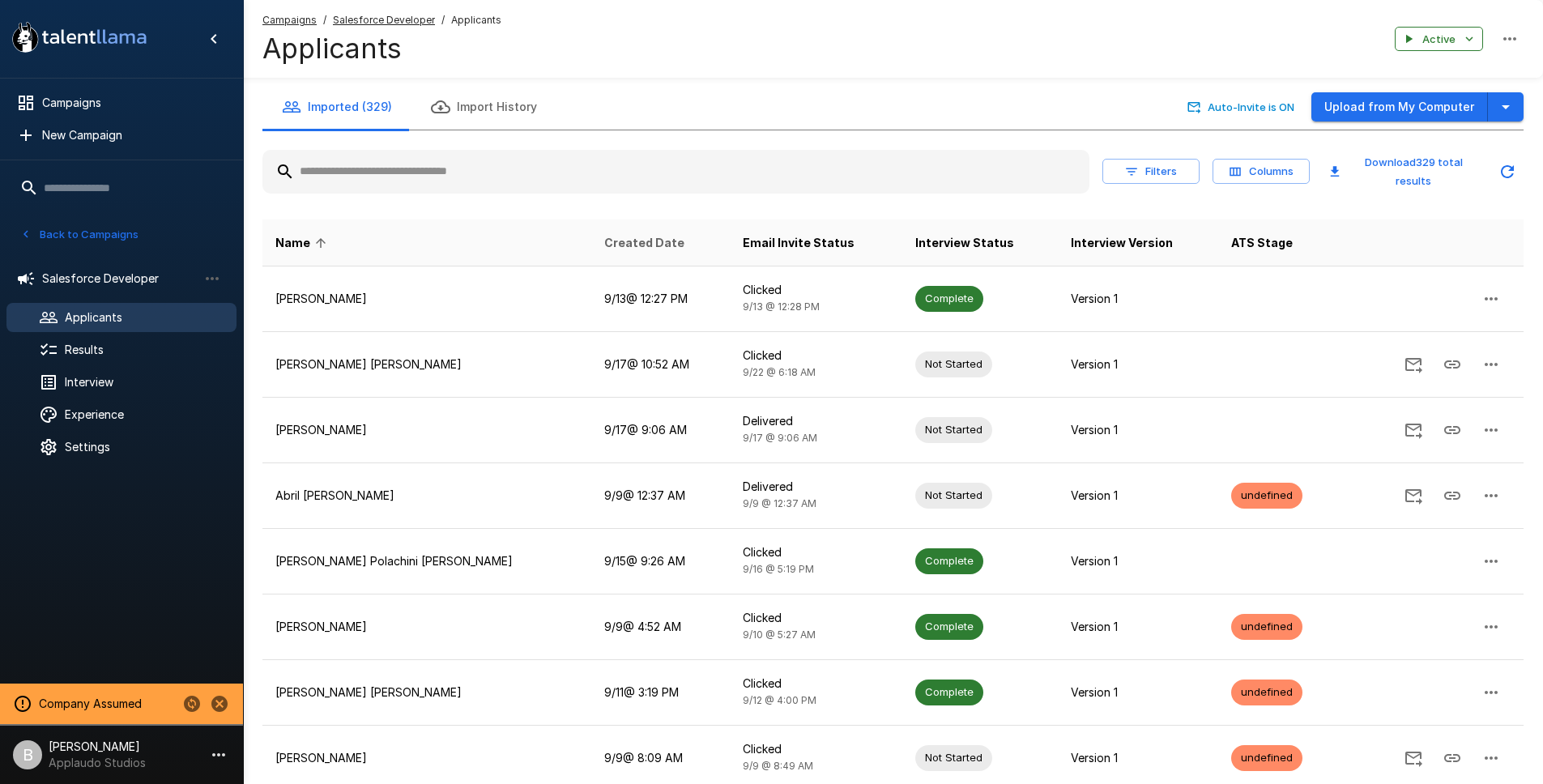
click at [605, 242] on span "Created Date" at bounding box center [645, 243] width 80 height 19
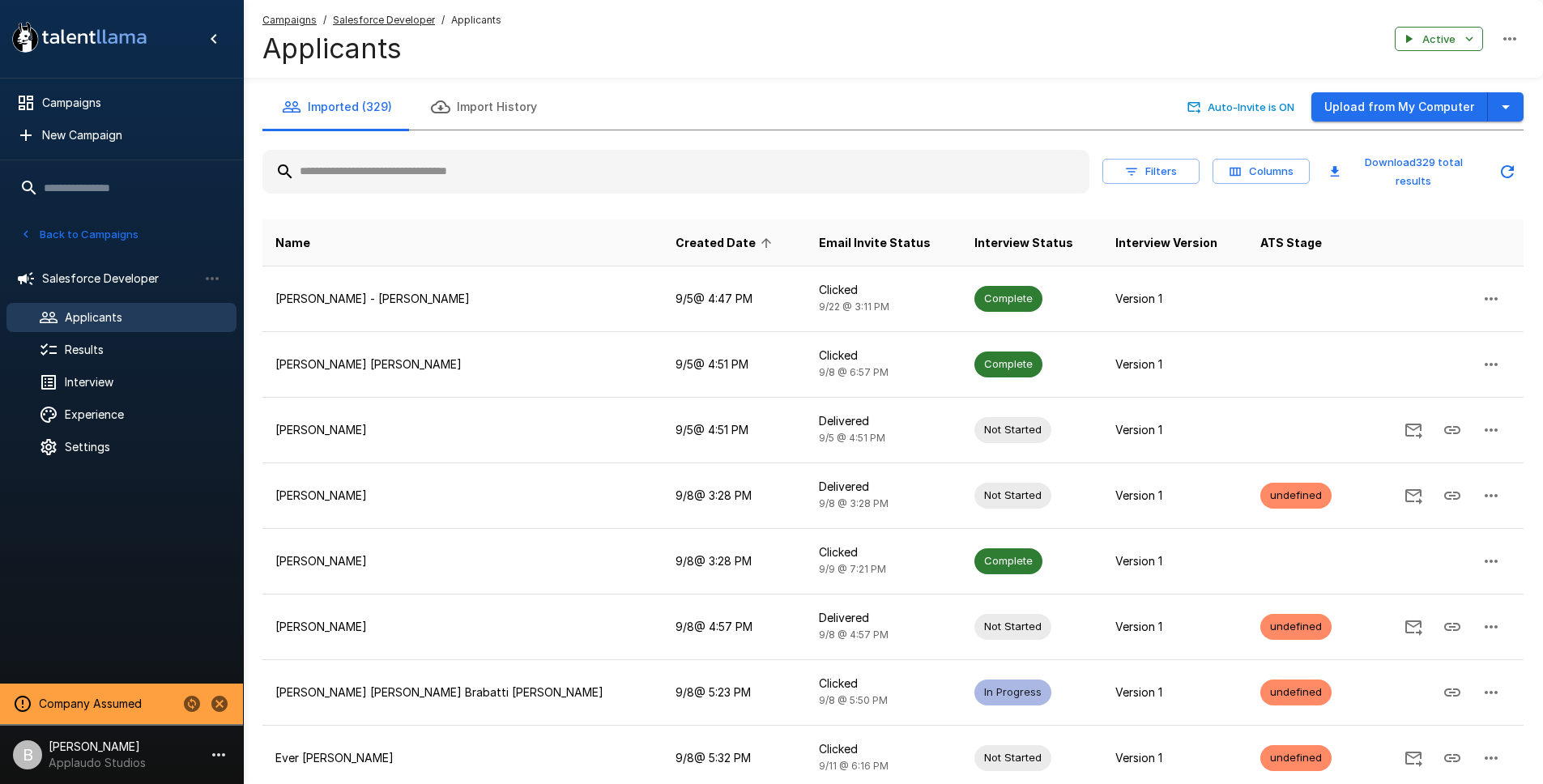
click at [676, 241] on span "Created Date" at bounding box center [726, 243] width 102 height 19
